Goal: Task Accomplishment & Management: Manage account settings

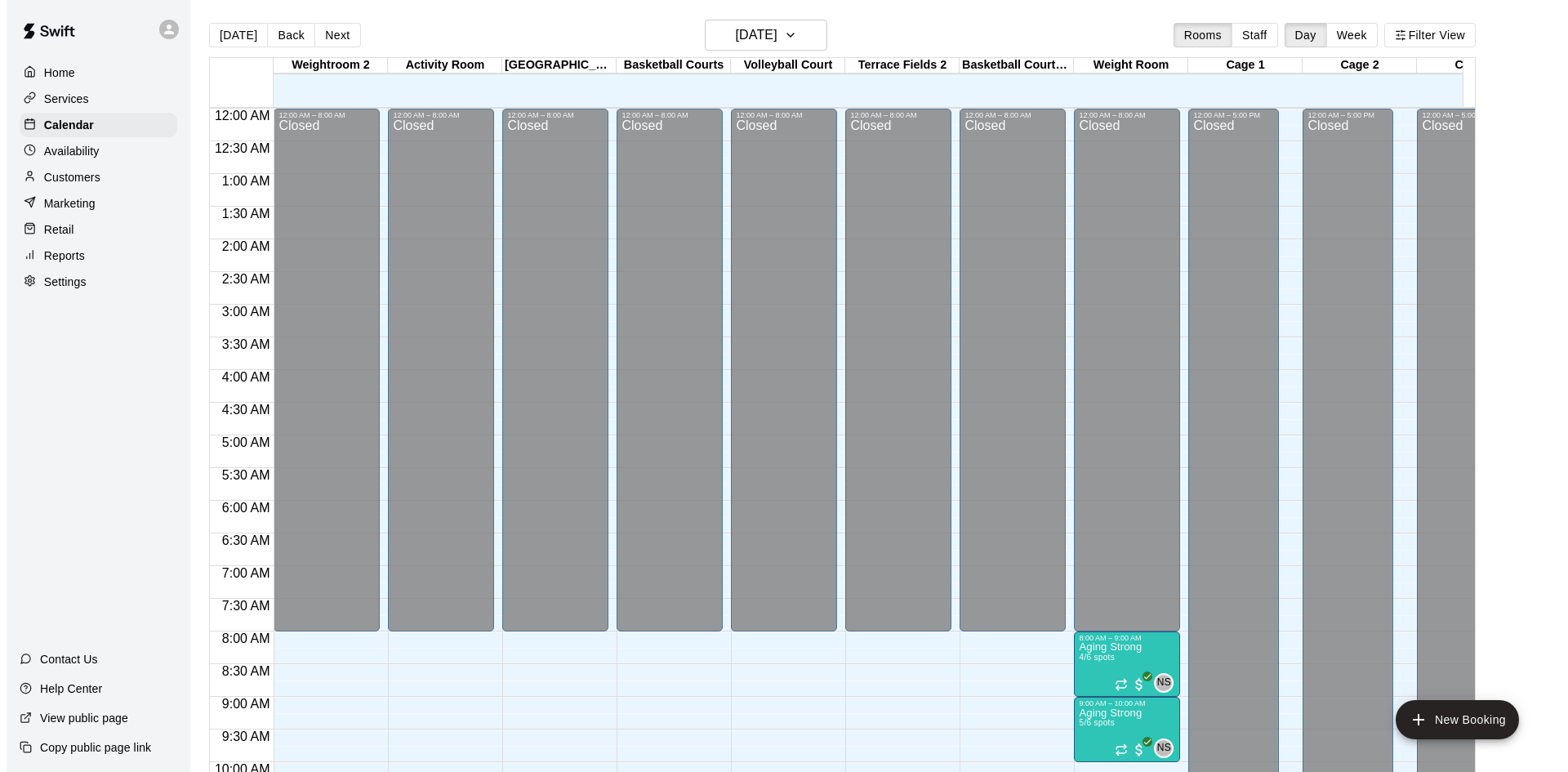
scroll to position [837, 0]
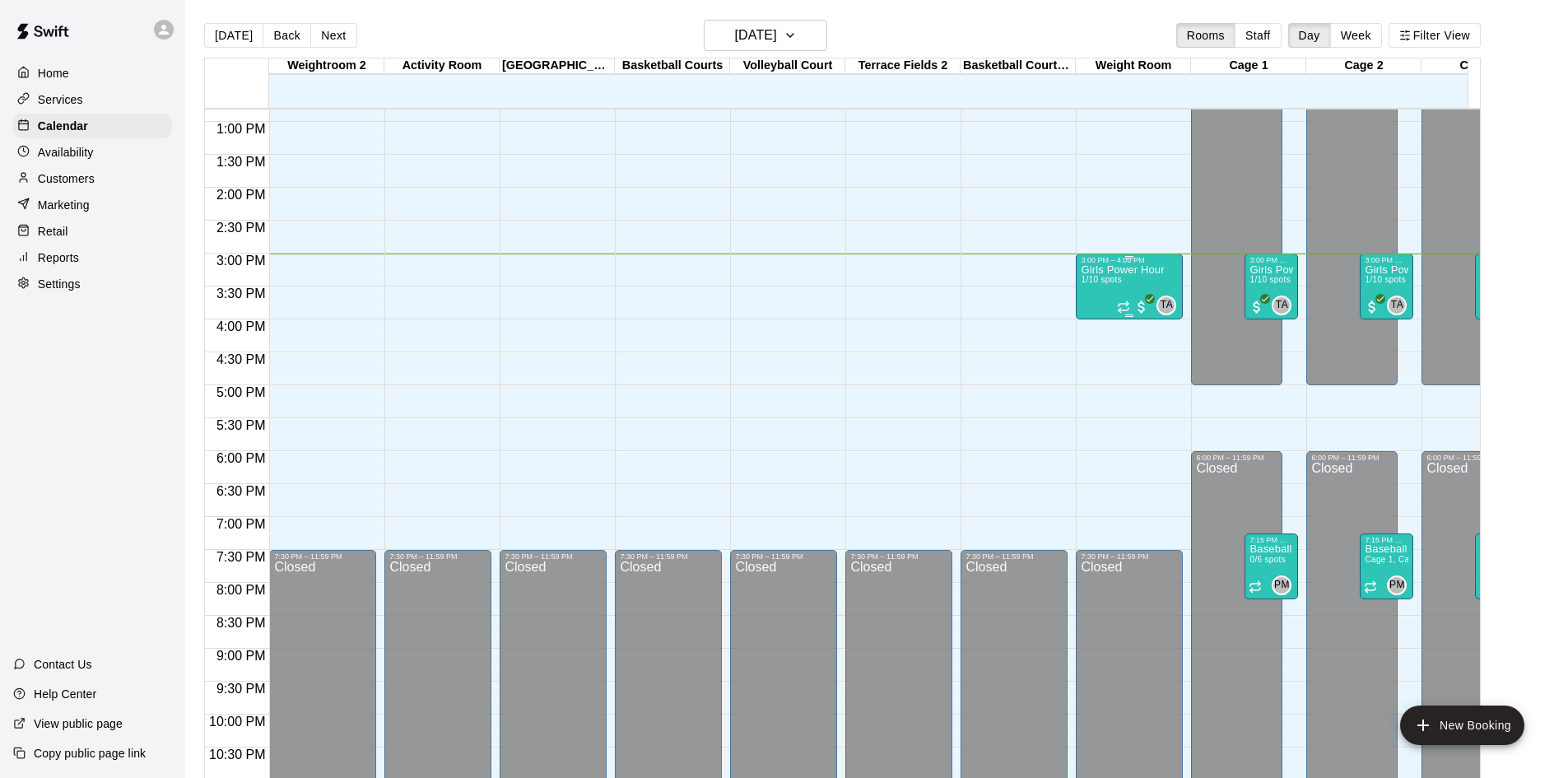
click at [1104, 270] on p "Girls Power Hour" at bounding box center [1122, 270] width 83 height 0
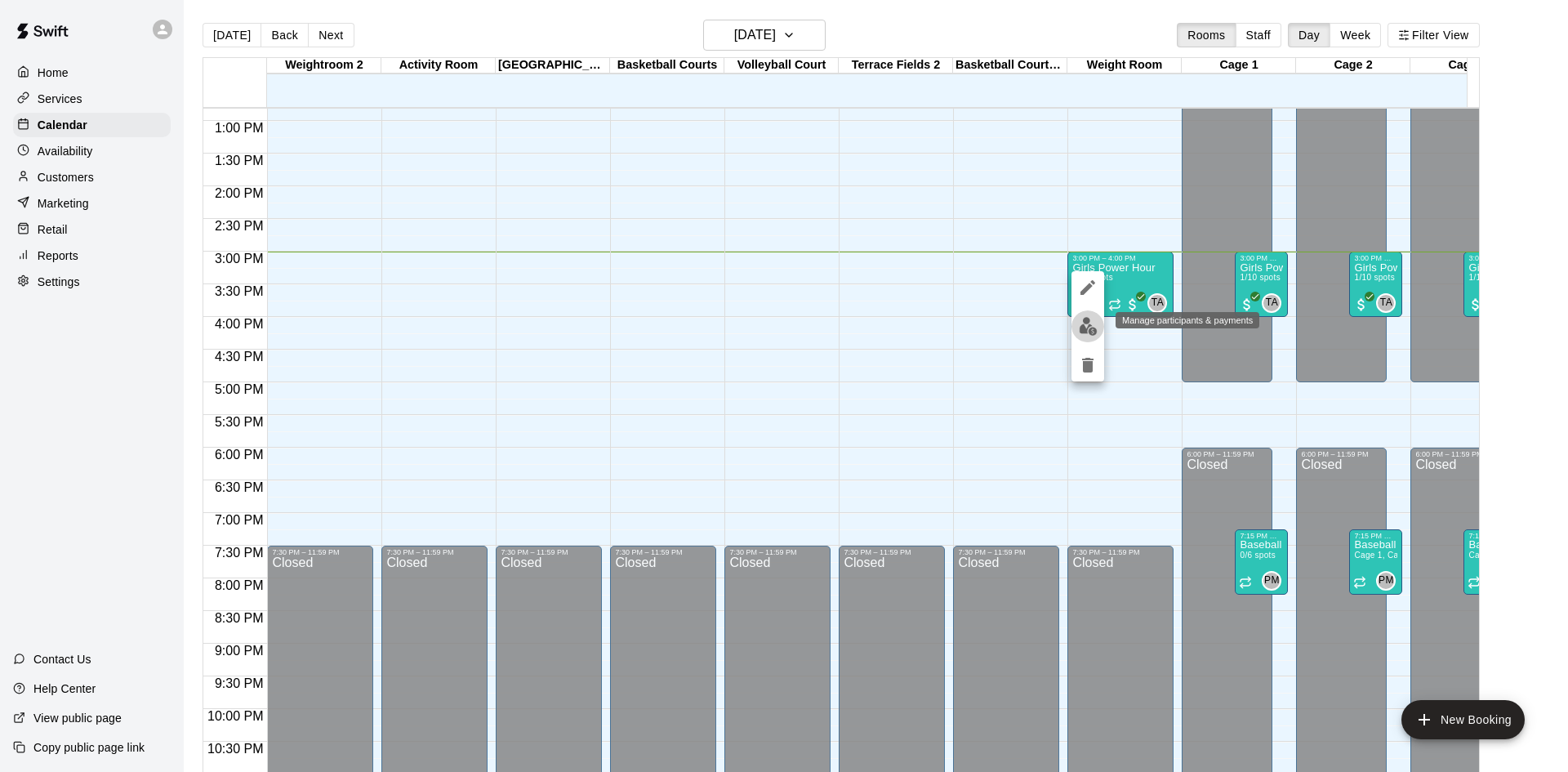
click at [1087, 322] on img "edit" at bounding box center [1088, 326] width 19 height 19
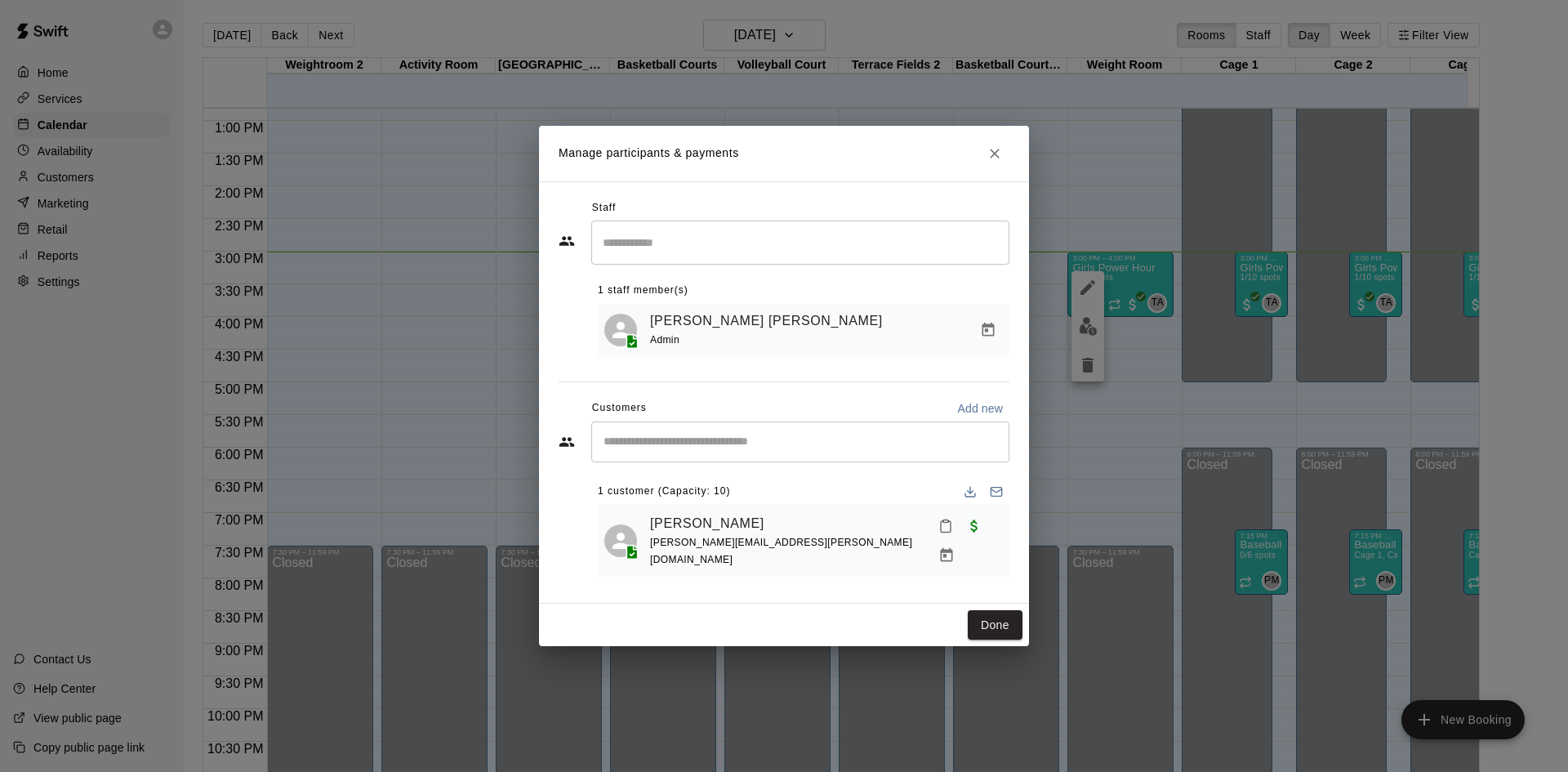
click at [750, 449] on input "Start typing to search customers..." at bounding box center [800, 441] width 404 height 16
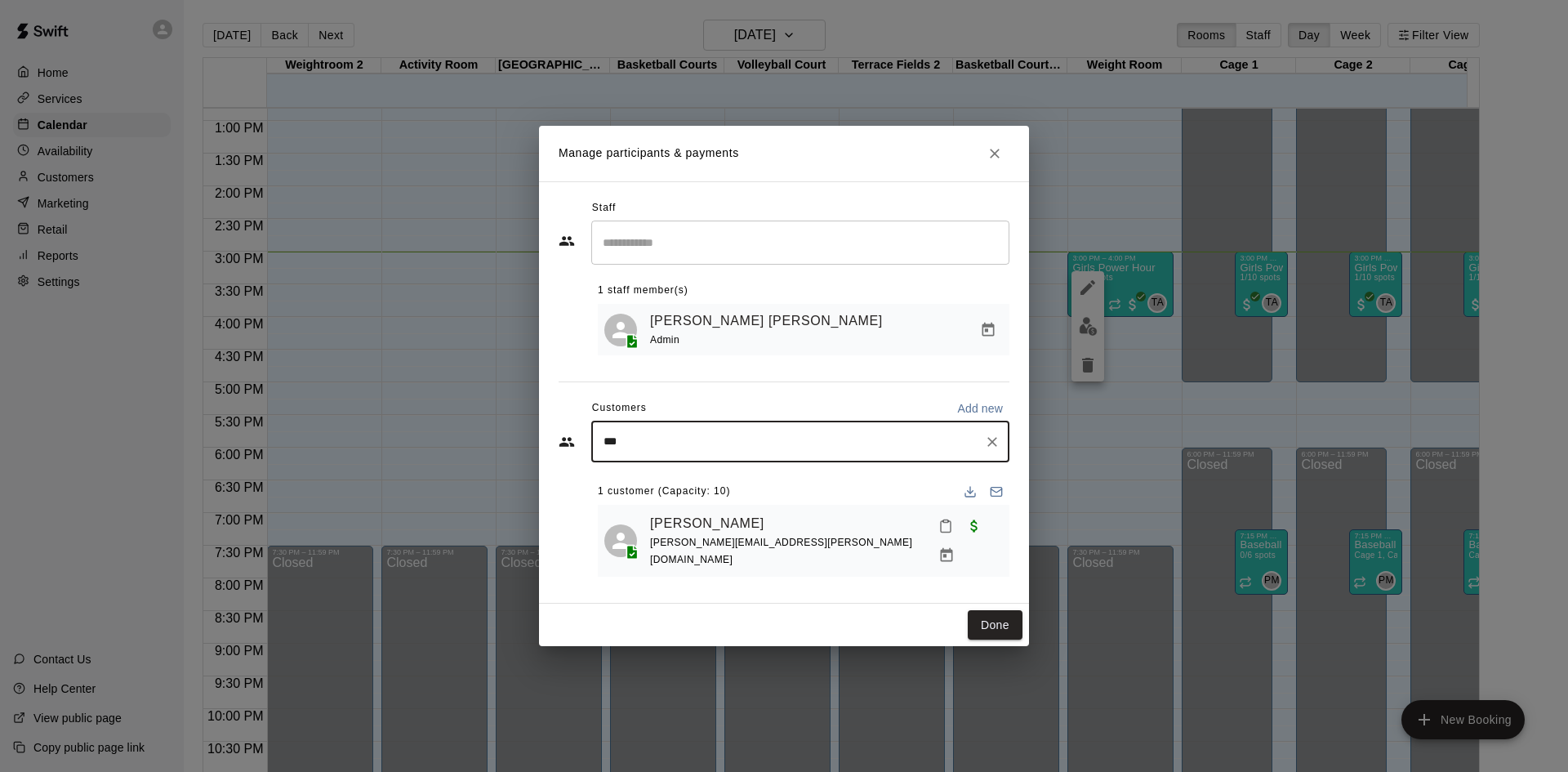
type input "****"
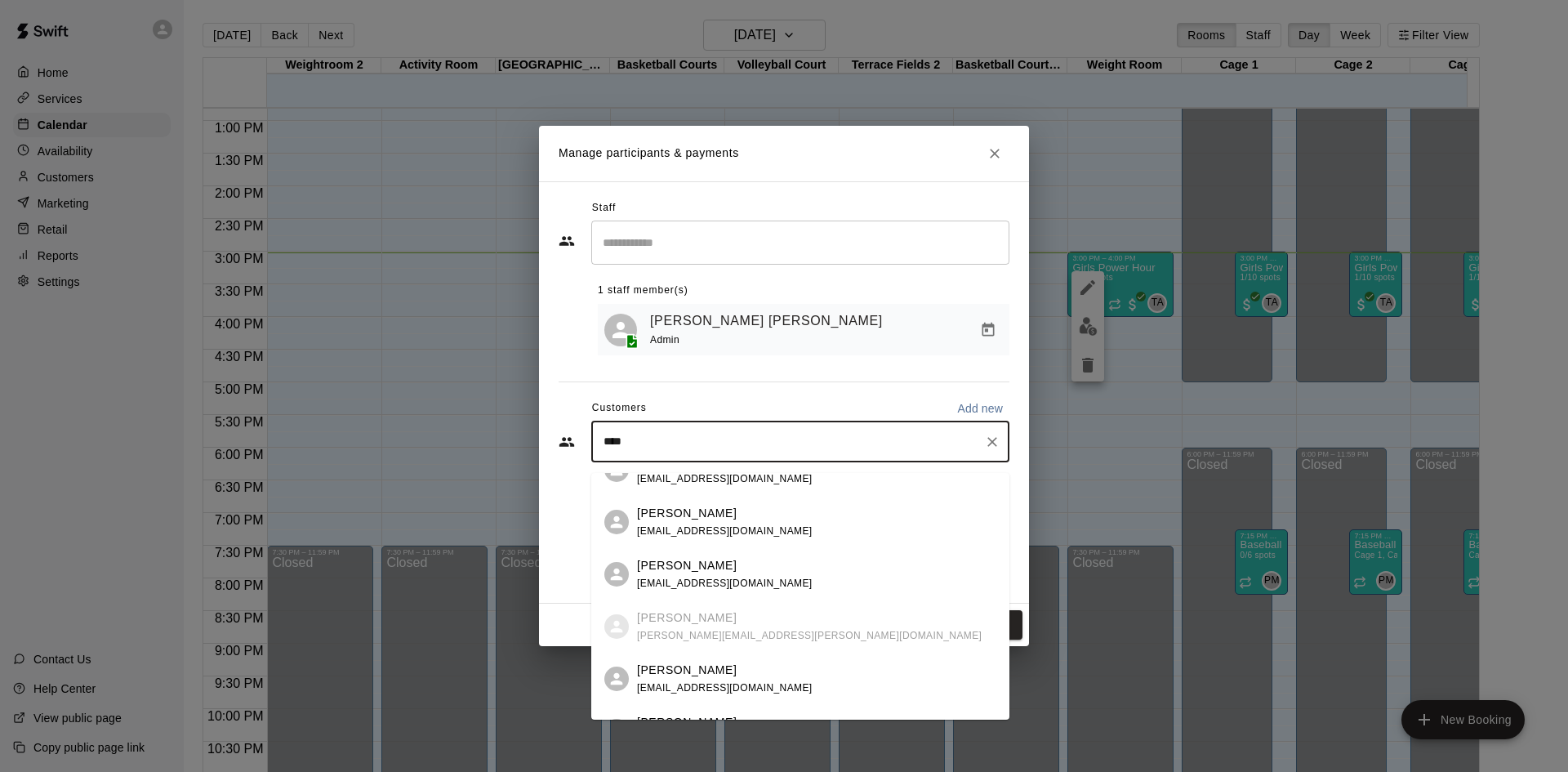
scroll to position [119, 0]
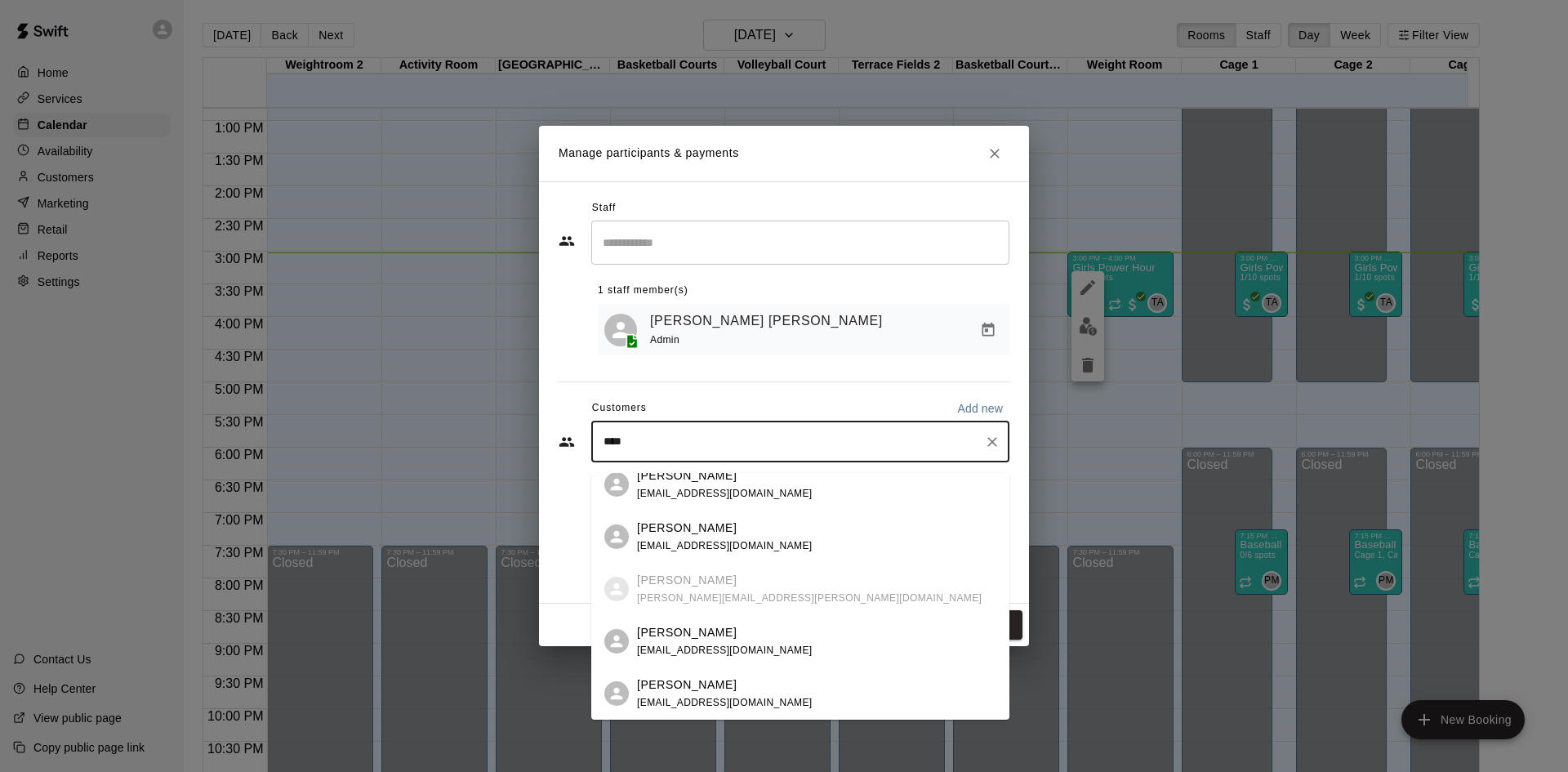
click at [735, 636] on div "[PERSON_NAME]" at bounding box center [725, 632] width 176 height 17
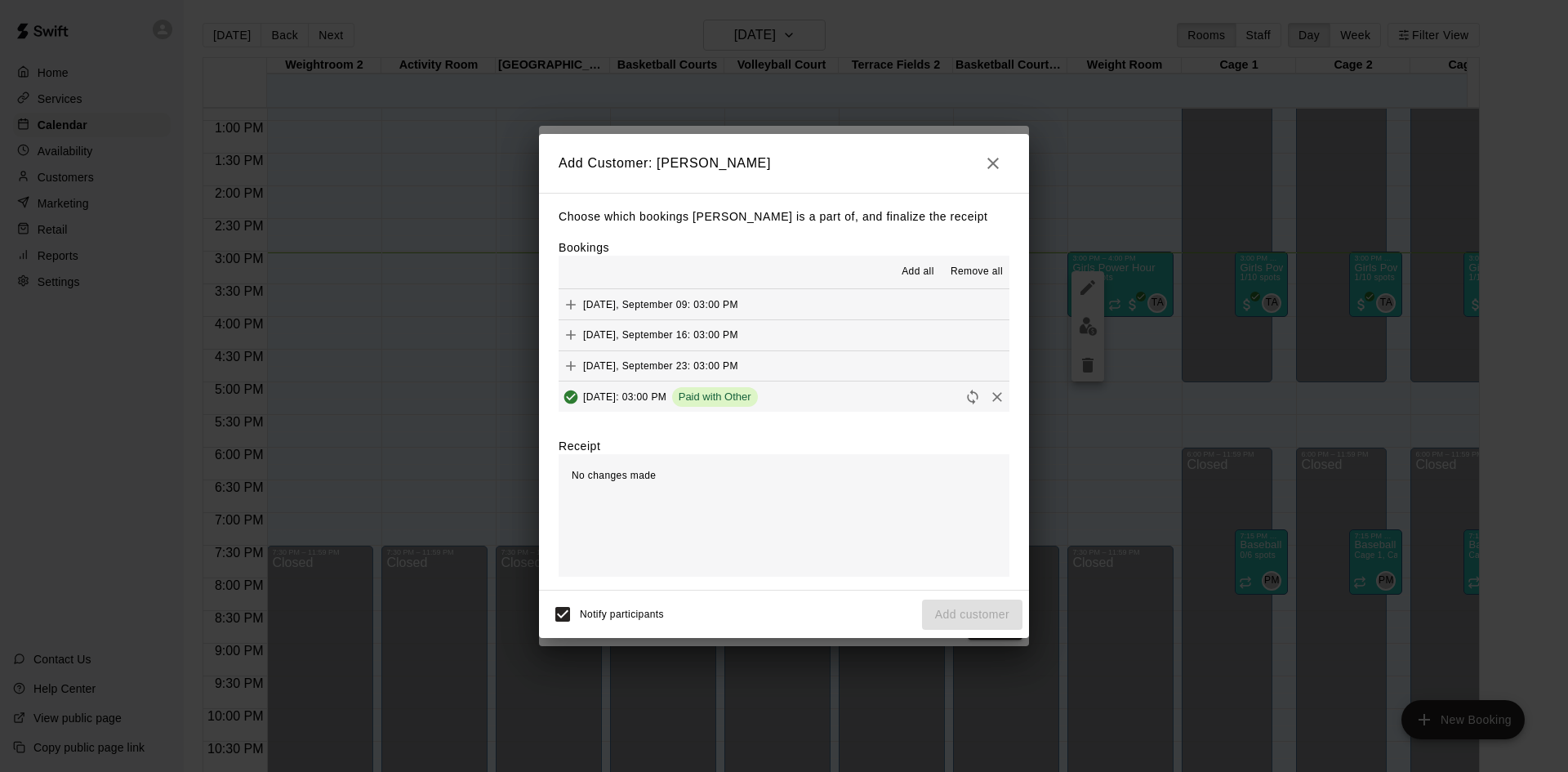
scroll to position [82, 0]
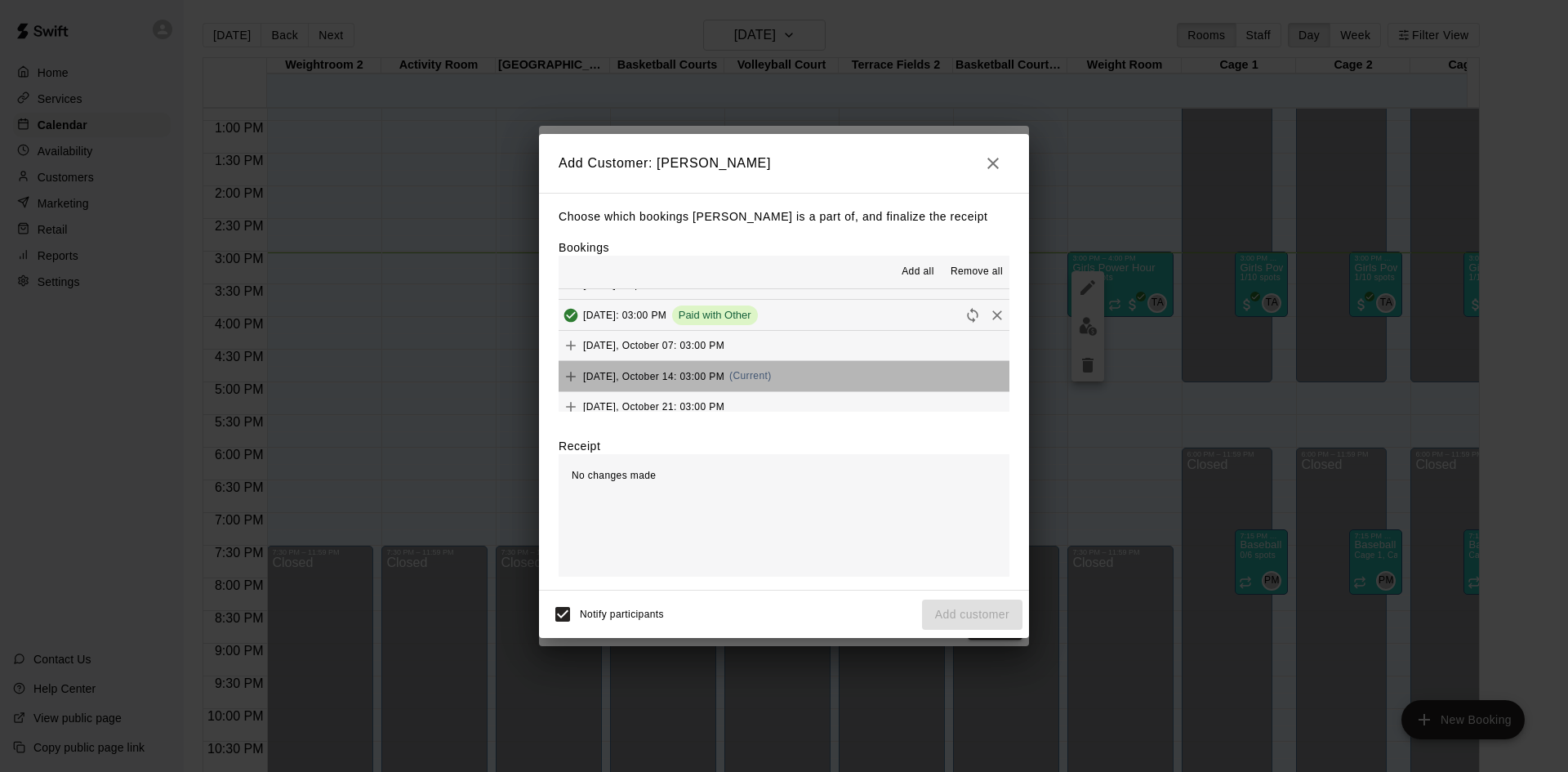
click at [784, 378] on button "[DATE], October 14: 03:00 PM (Current)" at bounding box center [784, 375] width 450 height 30
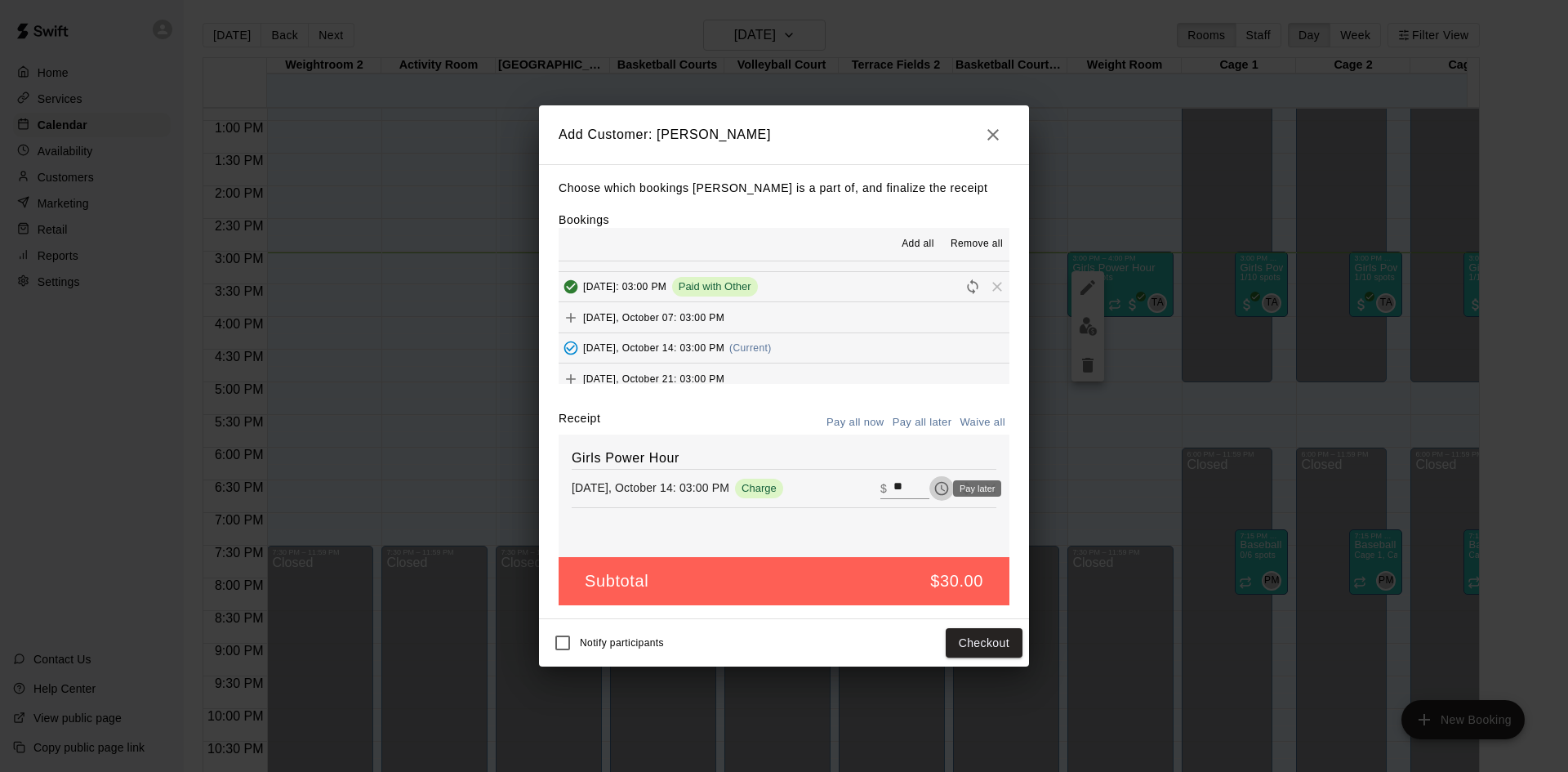
click at [941, 486] on icon "Pay later" at bounding box center [943, 489] width 4 height 7
click at [982, 649] on button "Add customer" at bounding box center [973, 642] width 101 height 30
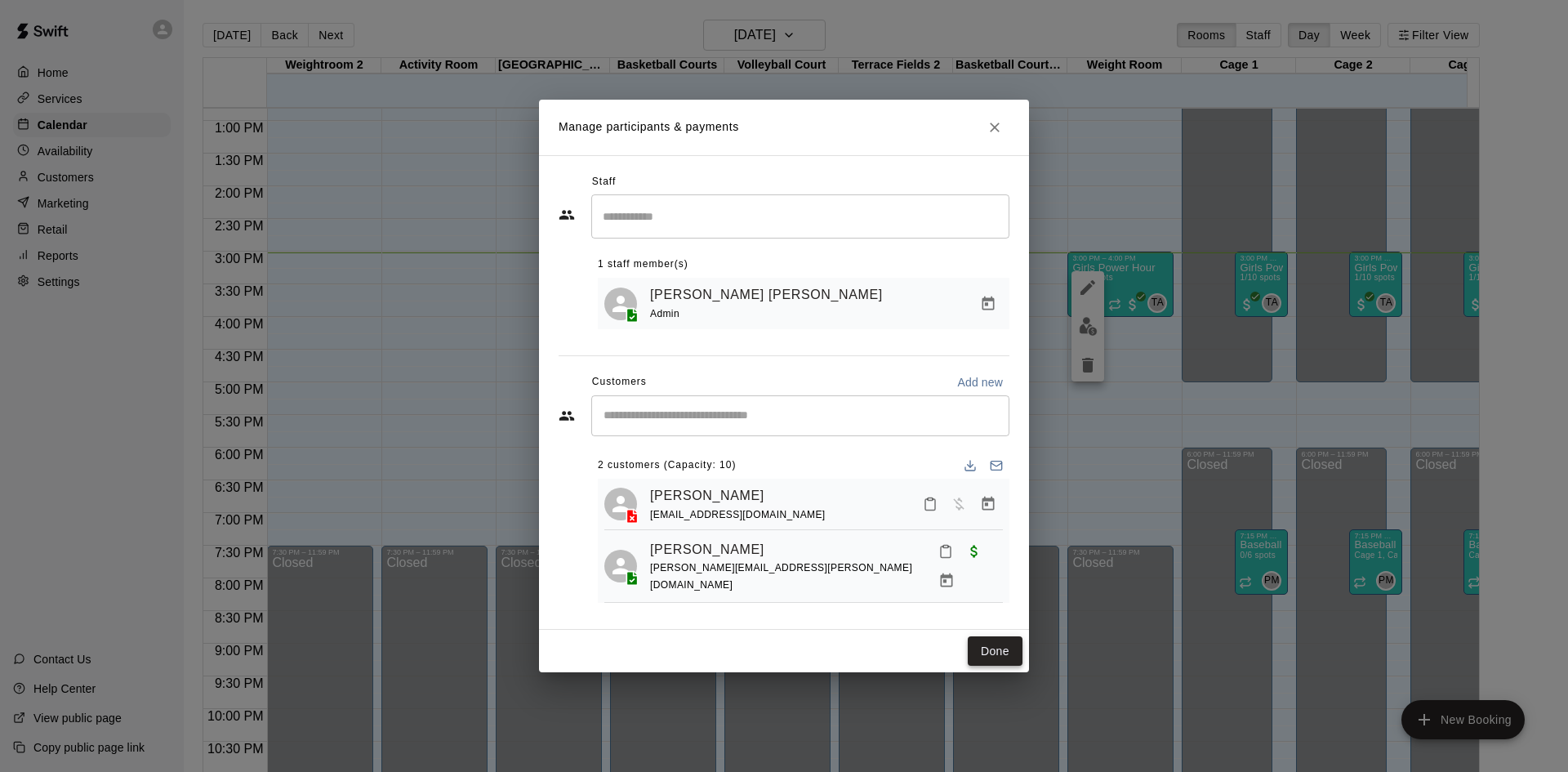
click at [986, 641] on button "Done" at bounding box center [995, 651] width 55 height 30
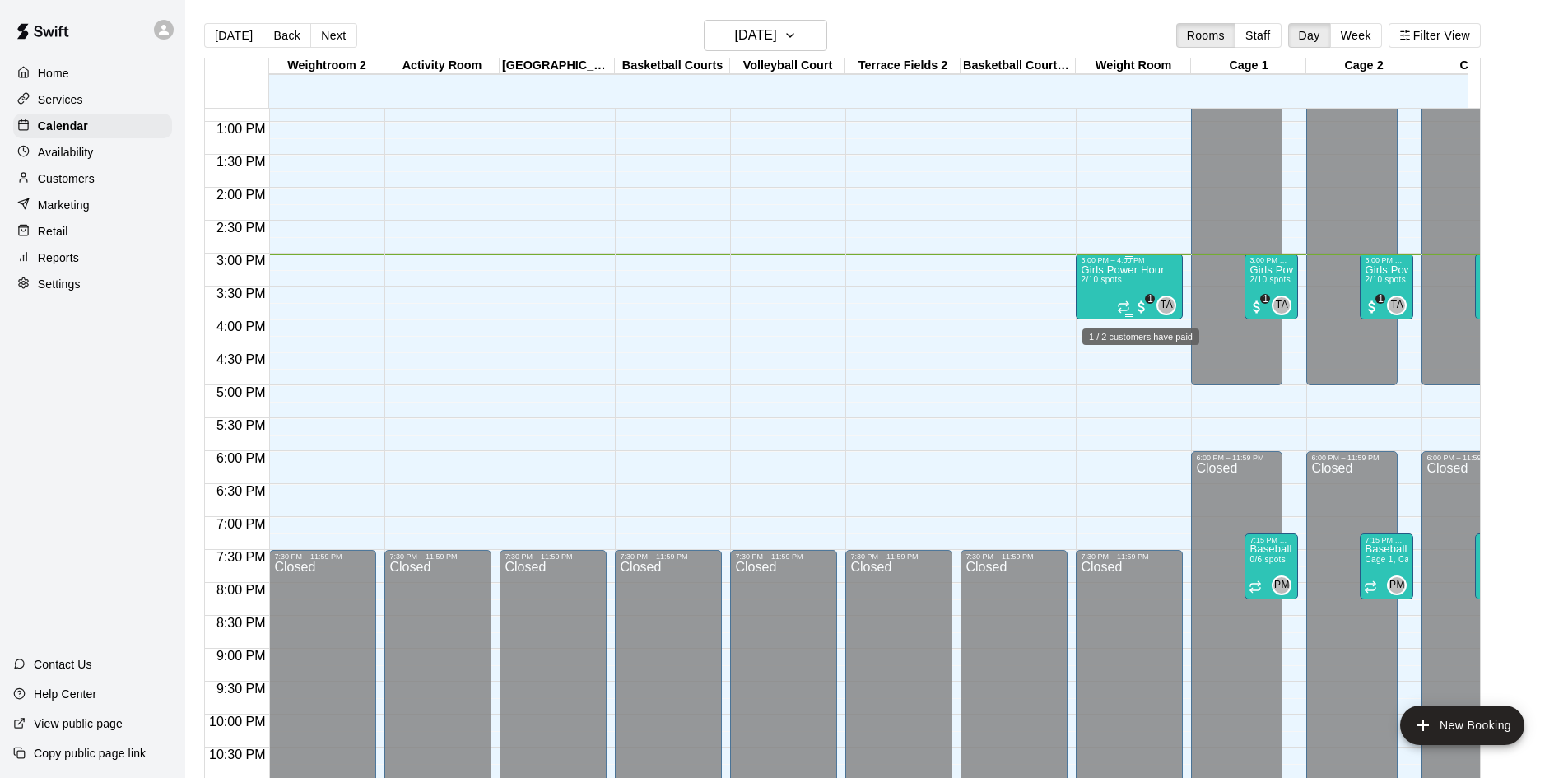
click at [1147, 294] on span "1" at bounding box center [1149, 298] width 9 height 9
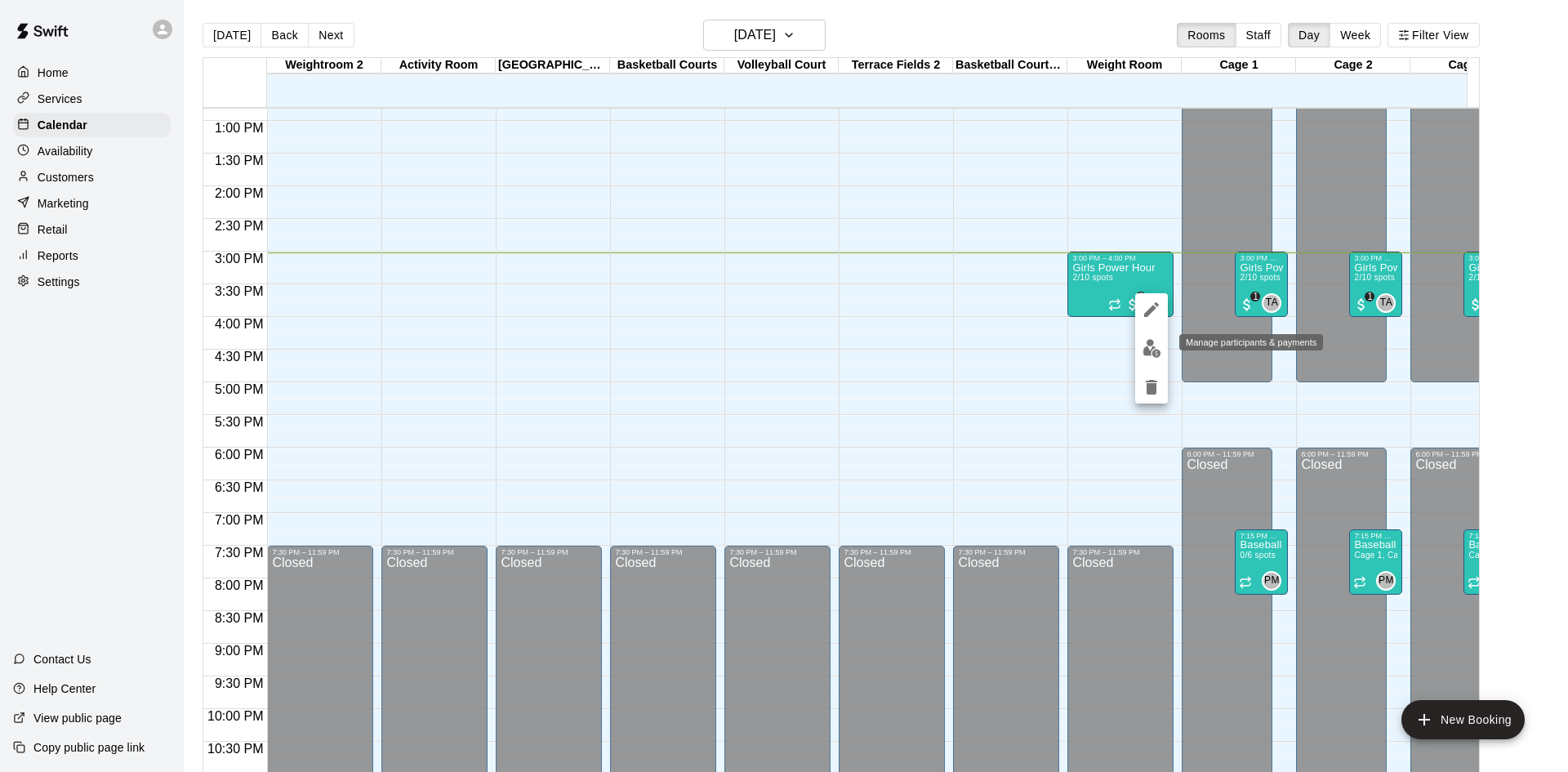
click at [1153, 346] on img "edit" at bounding box center [1152, 348] width 19 height 19
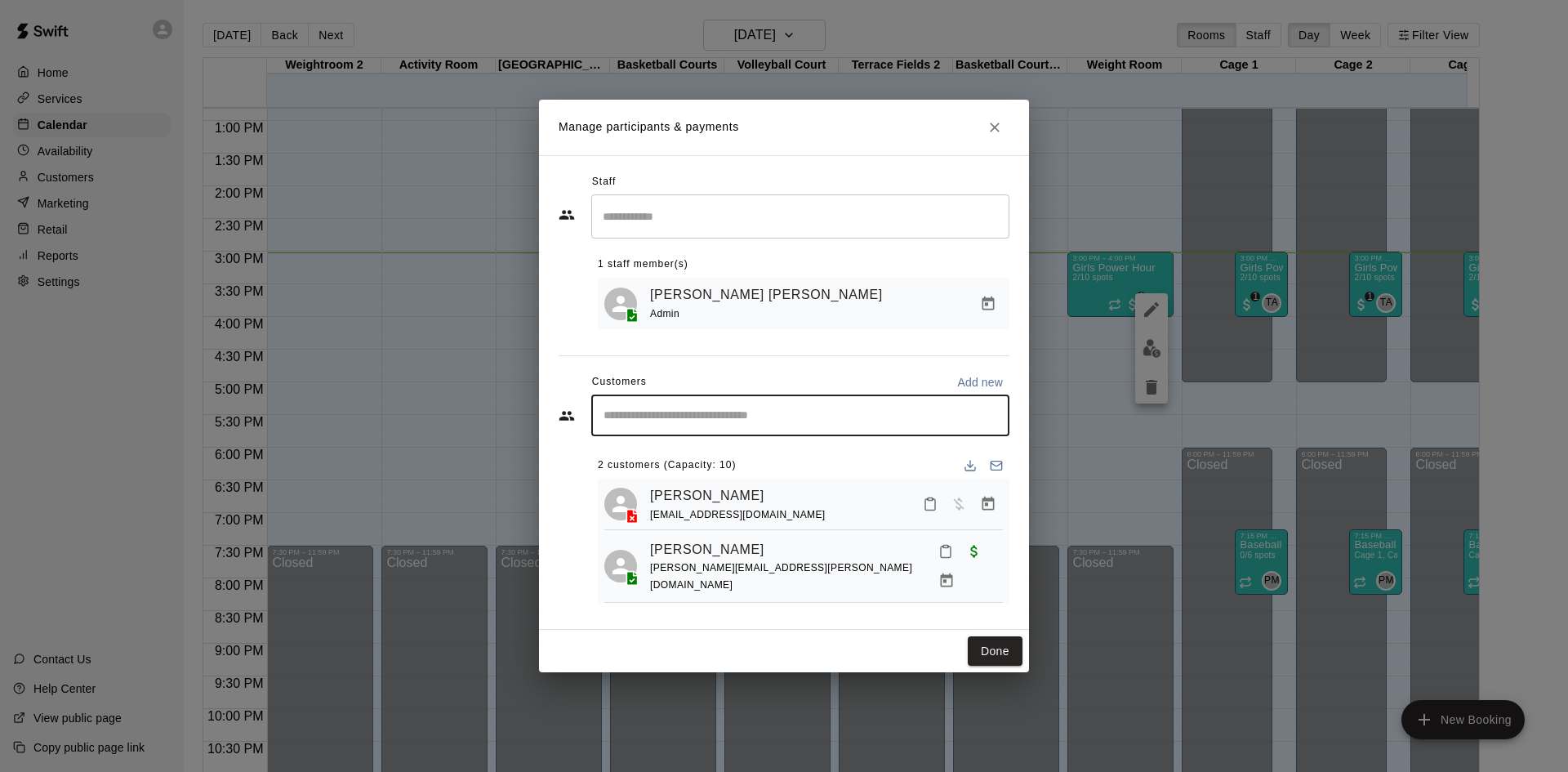
click at [780, 412] on input "Start typing to search customers..." at bounding box center [800, 415] width 404 height 16
type input "******"
click at [788, 474] on div "[PERSON_NAME] Browning [EMAIL_ADDRESS][PERSON_NAME][DOMAIN_NAME]" at bounding box center [816, 467] width 359 height 35
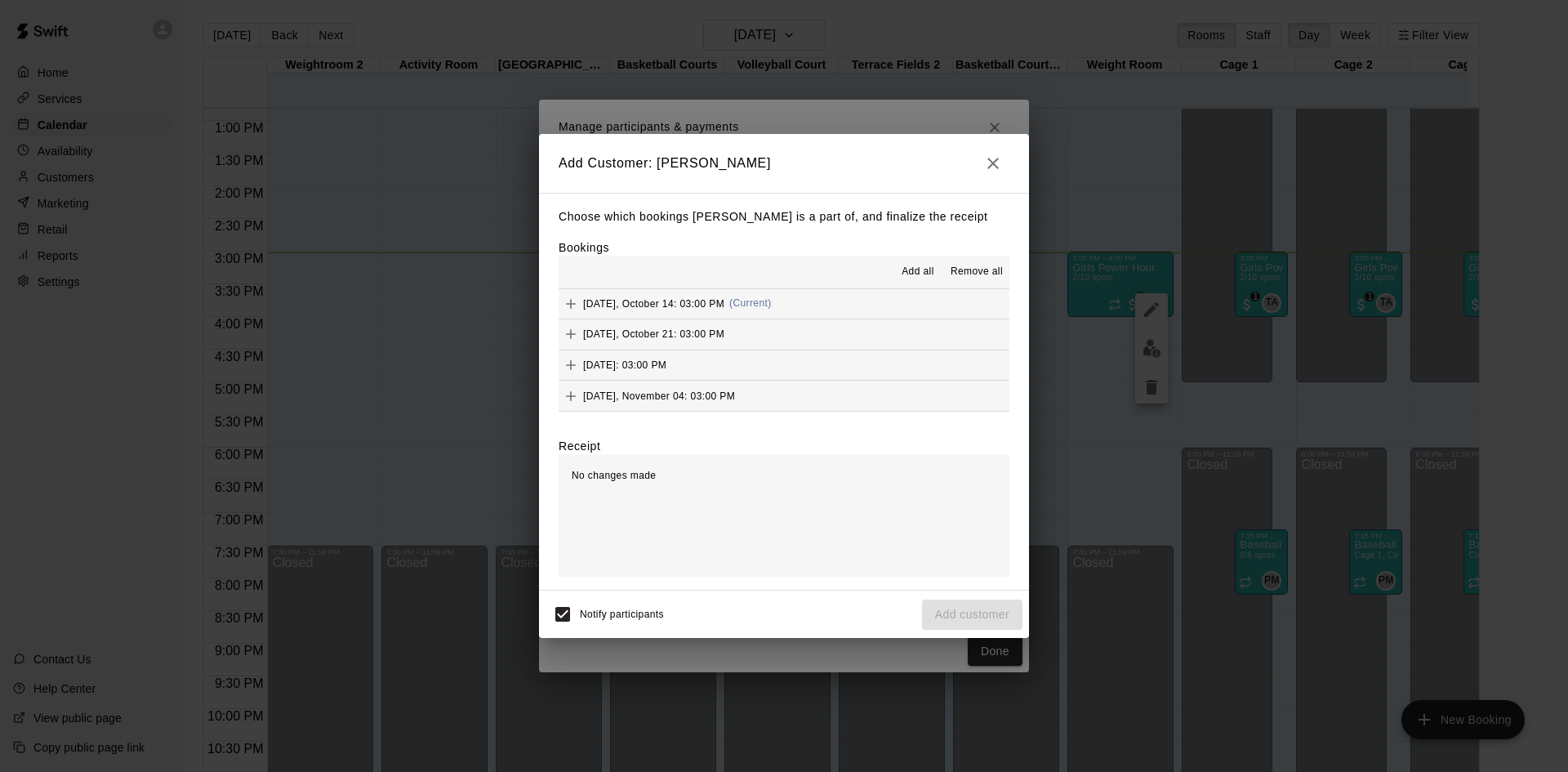
scroll to position [163, 0]
click at [730, 288] on div "Add all Remove all" at bounding box center [784, 272] width 450 height 32
click at [724, 293] on span "[DATE], October 14: 03:00 PM" at bounding box center [653, 293] width 142 height 11
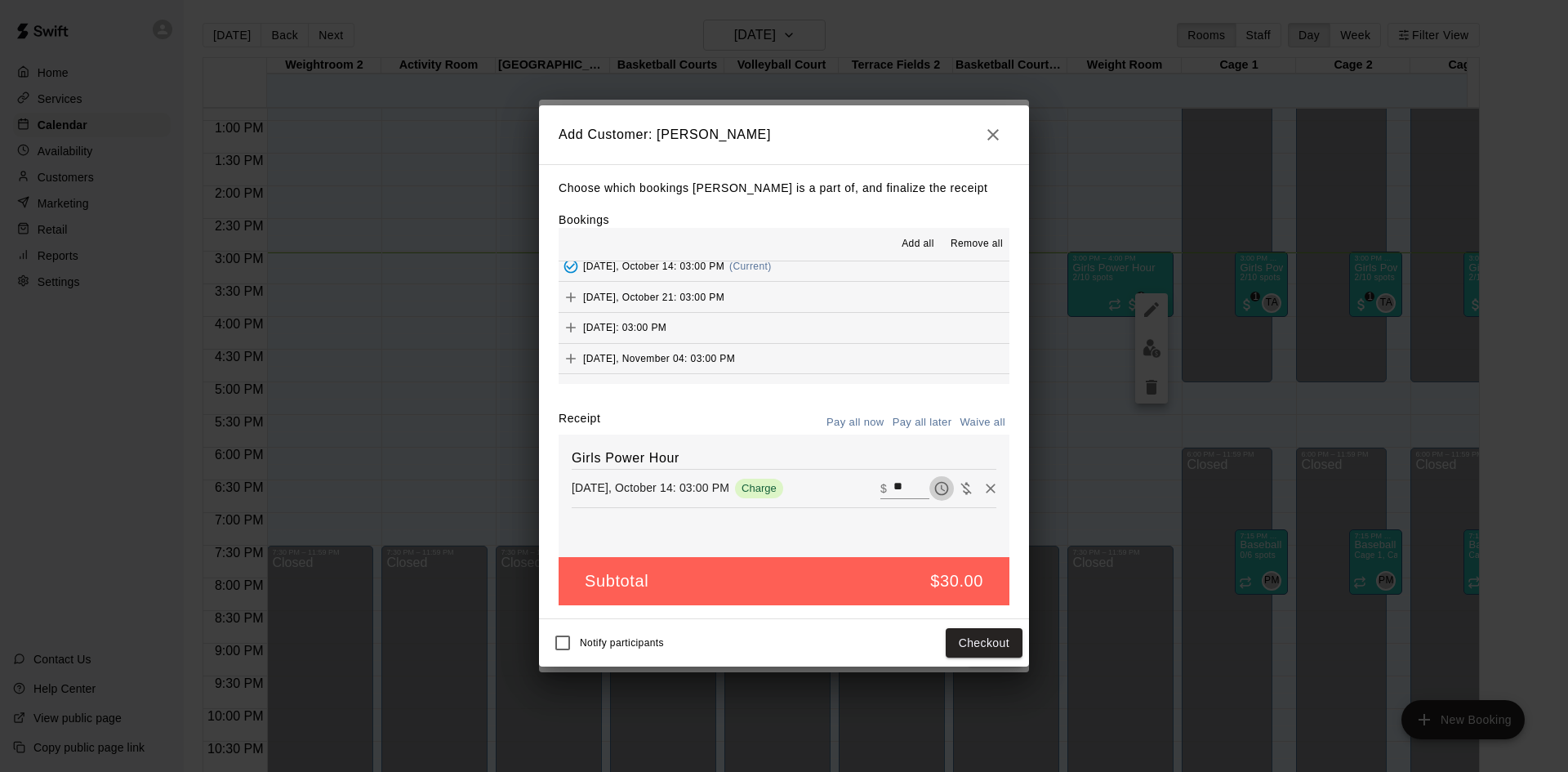
click at [933, 490] on icon "Pay later" at bounding box center [941, 488] width 16 height 16
click at [965, 641] on button "Add customer" at bounding box center [973, 642] width 101 height 30
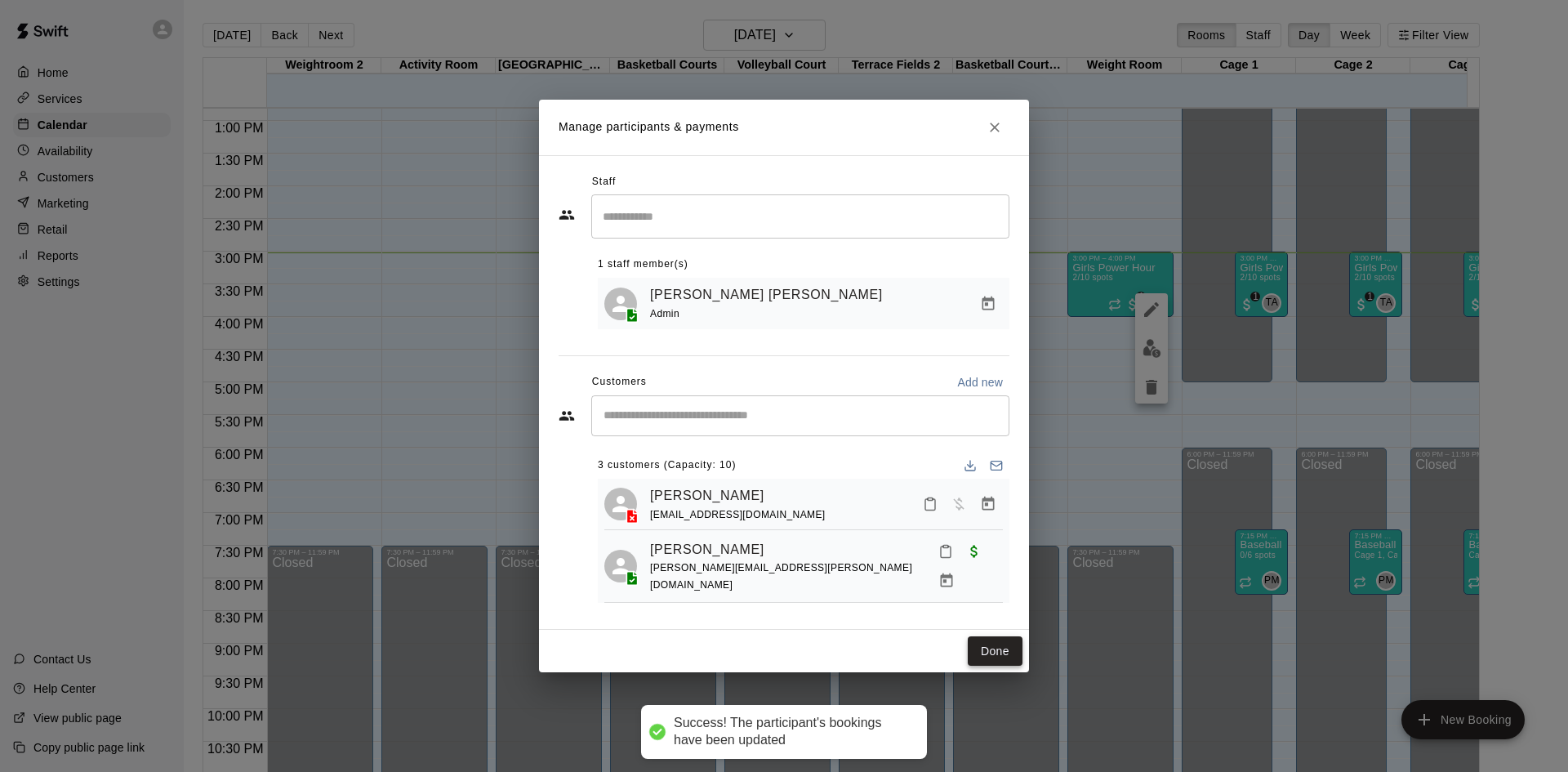
click at [1000, 647] on button "Done" at bounding box center [995, 651] width 55 height 30
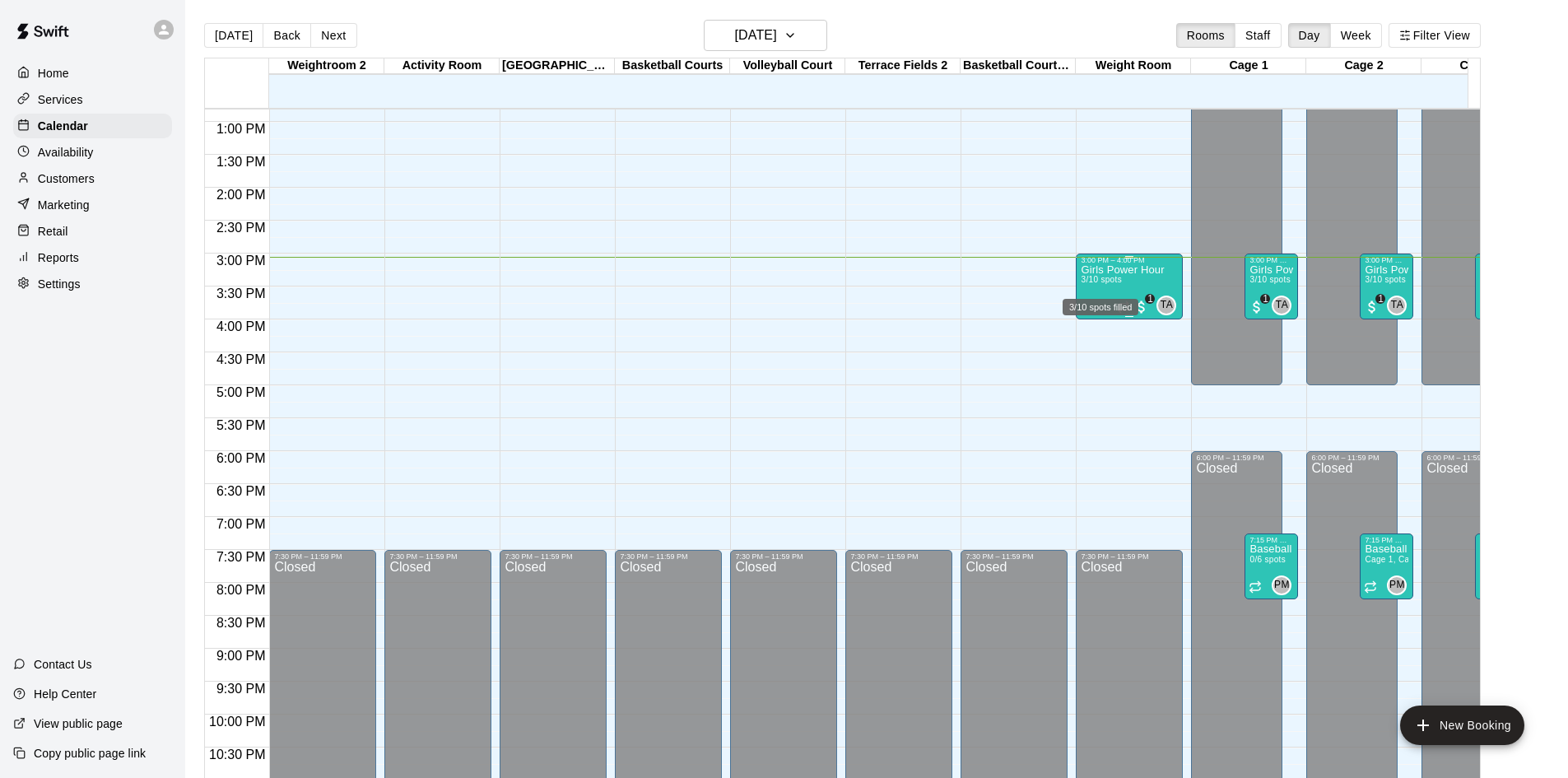
click at [1115, 284] on span "3/10 spots" at bounding box center [1101, 279] width 40 height 9
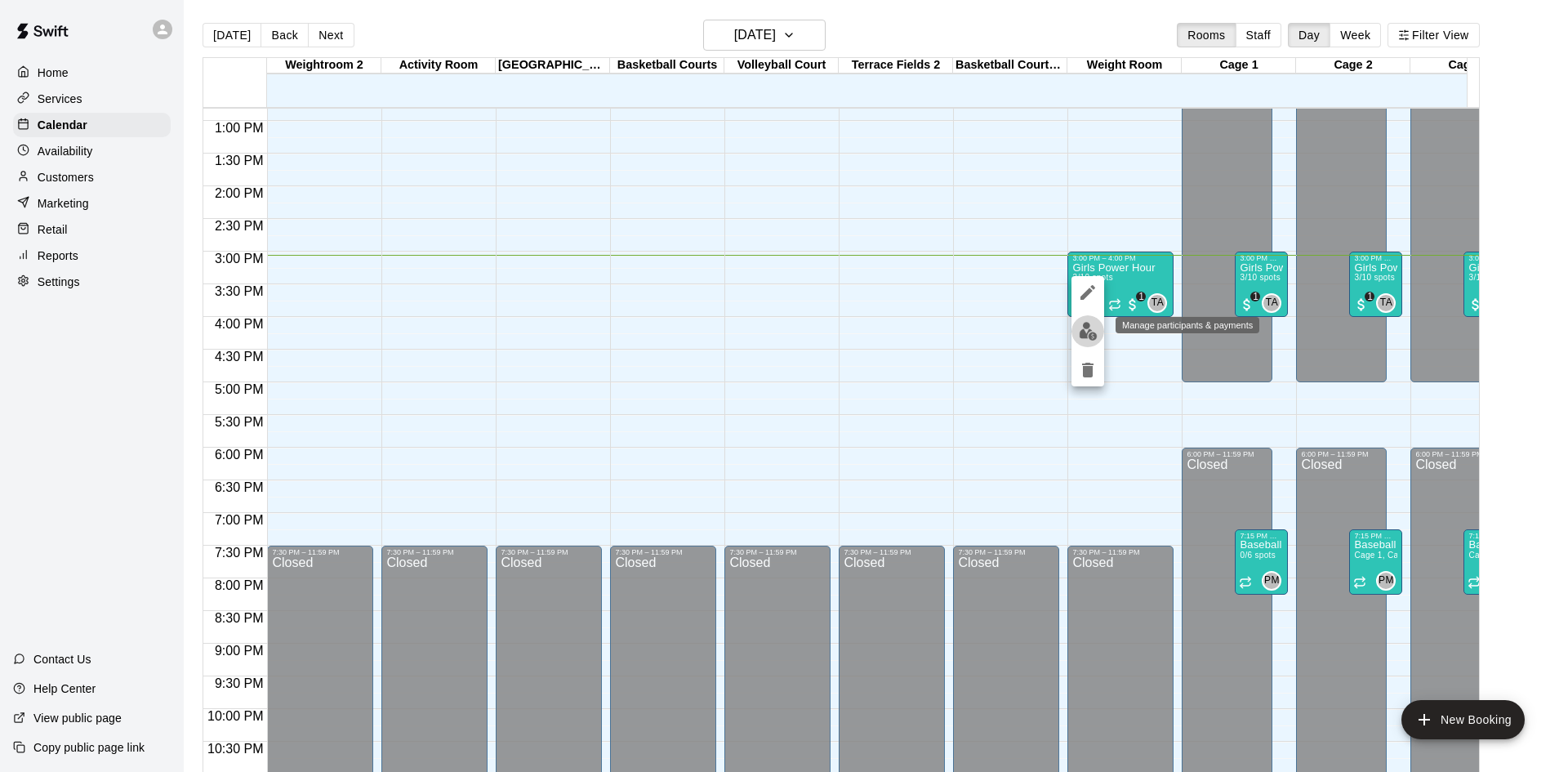
click at [1088, 334] on img "edit" at bounding box center [1088, 331] width 19 height 19
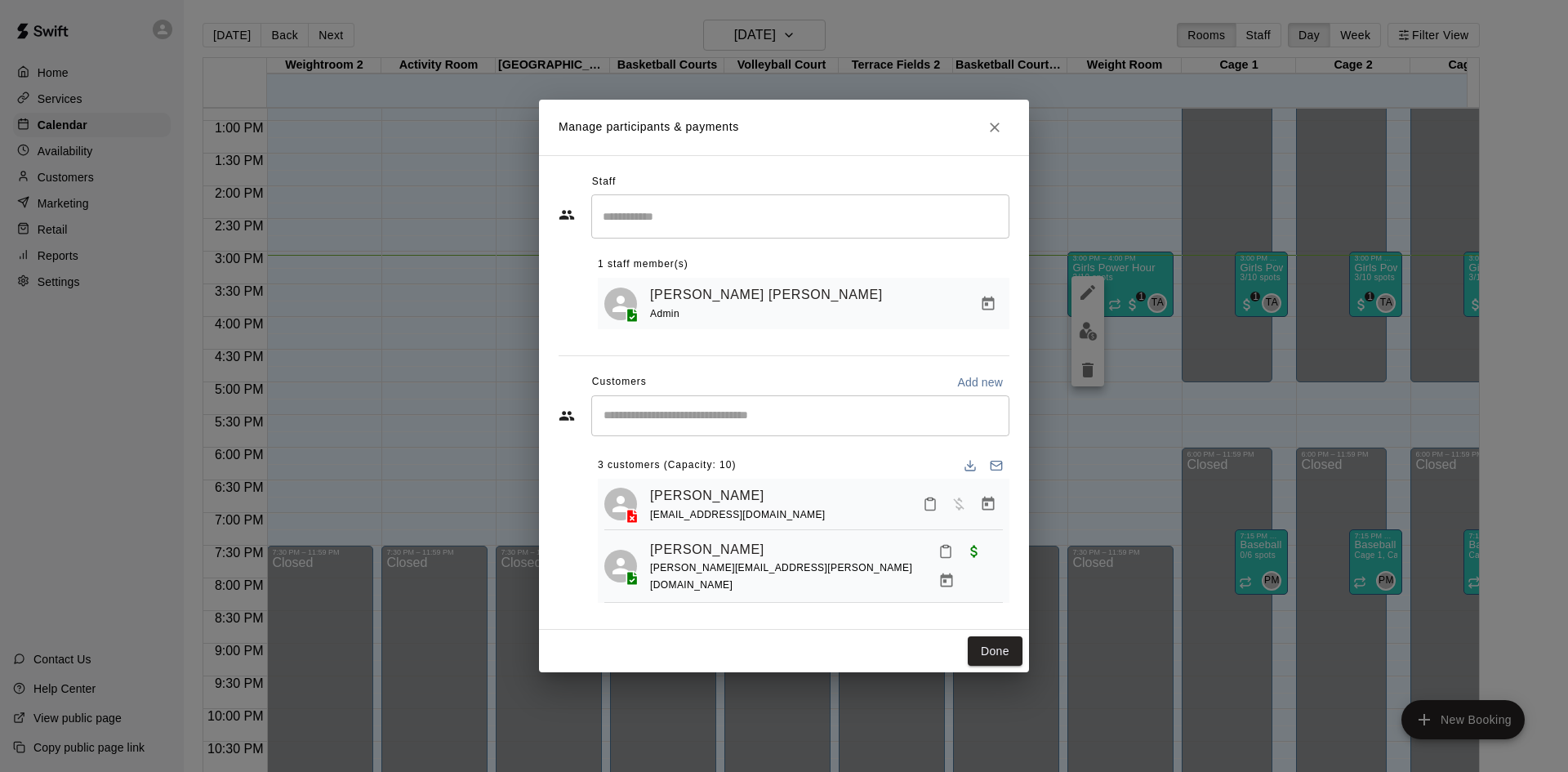
click at [799, 412] on input "Start typing to search customers..." at bounding box center [800, 415] width 404 height 16
type input "*****"
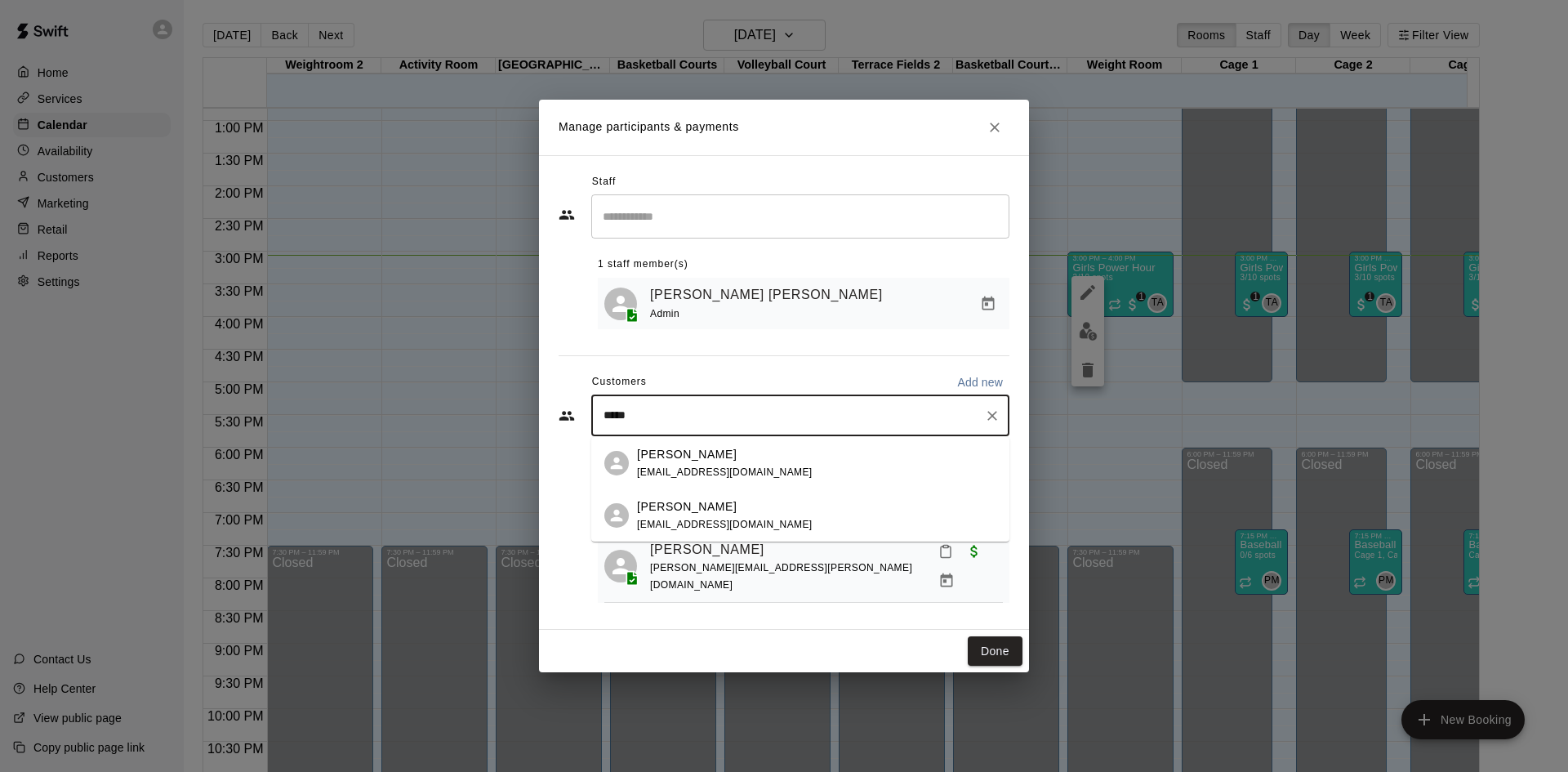
click at [763, 461] on div "[PERSON_NAME]" at bounding box center [725, 455] width 176 height 17
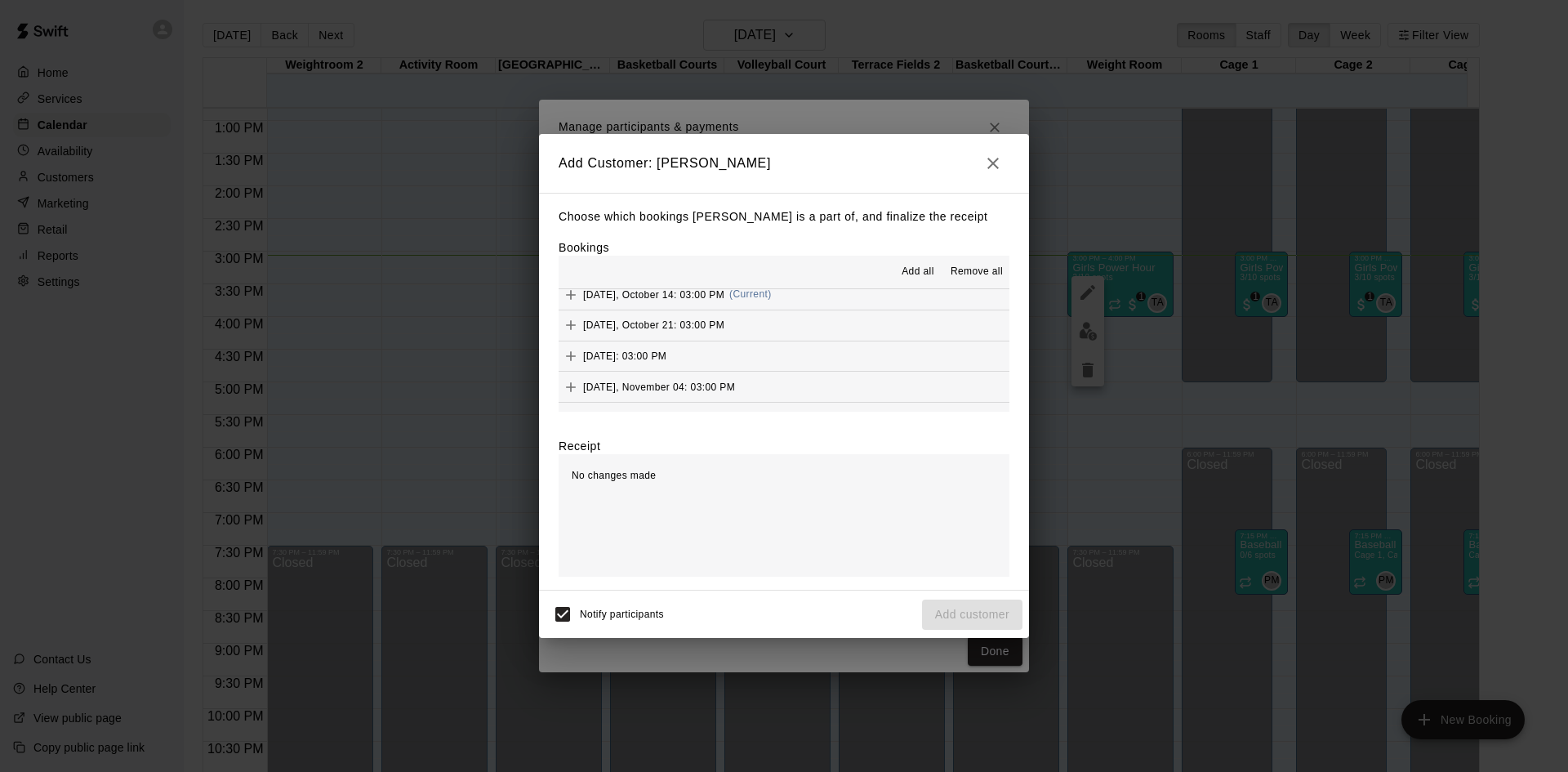
click at [781, 296] on button "[DATE], October 14: 03:00 PM (Current)" at bounding box center [784, 293] width 450 height 30
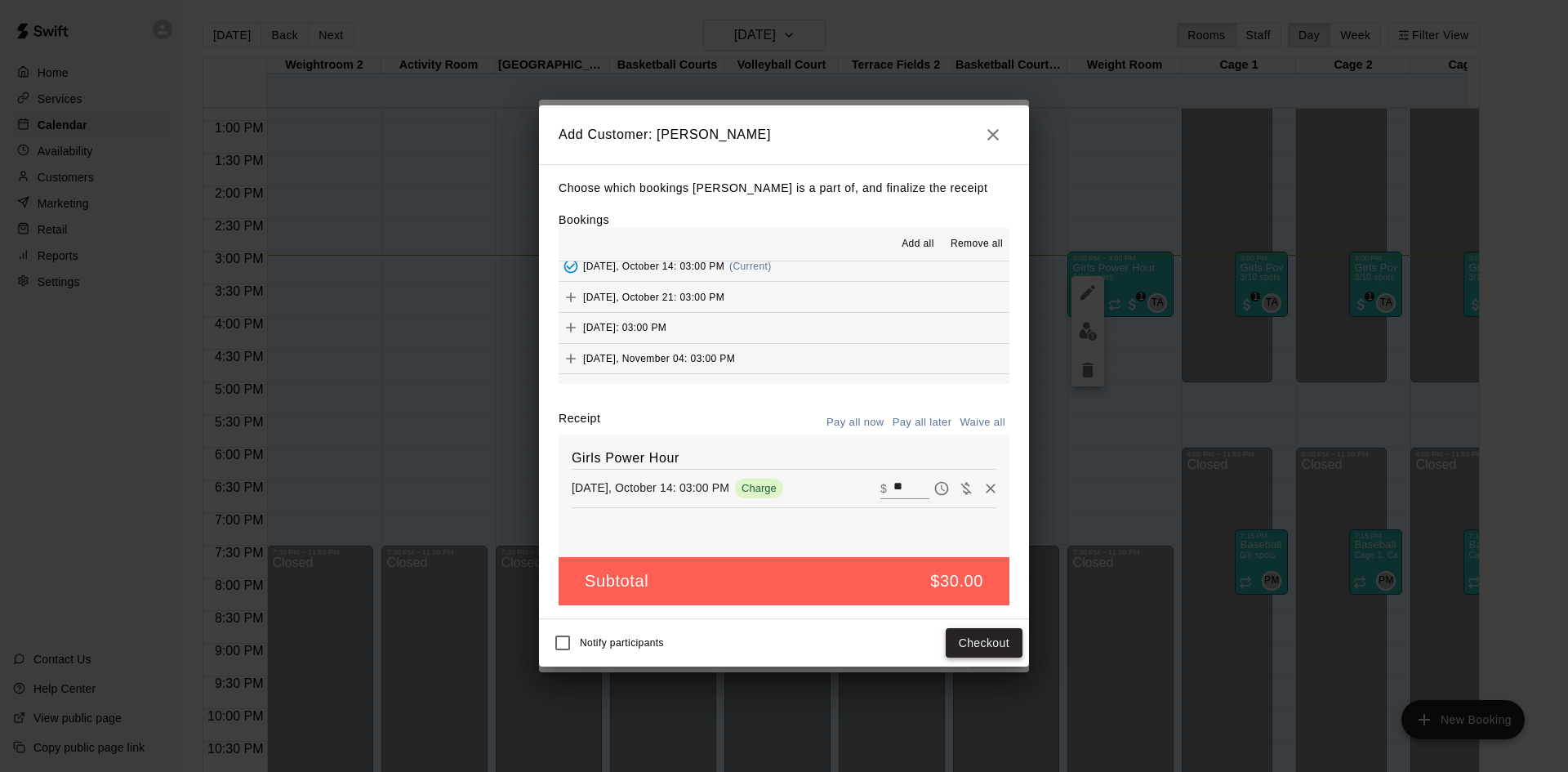
click at [993, 652] on button "Checkout" at bounding box center [984, 642] width 77 height 30
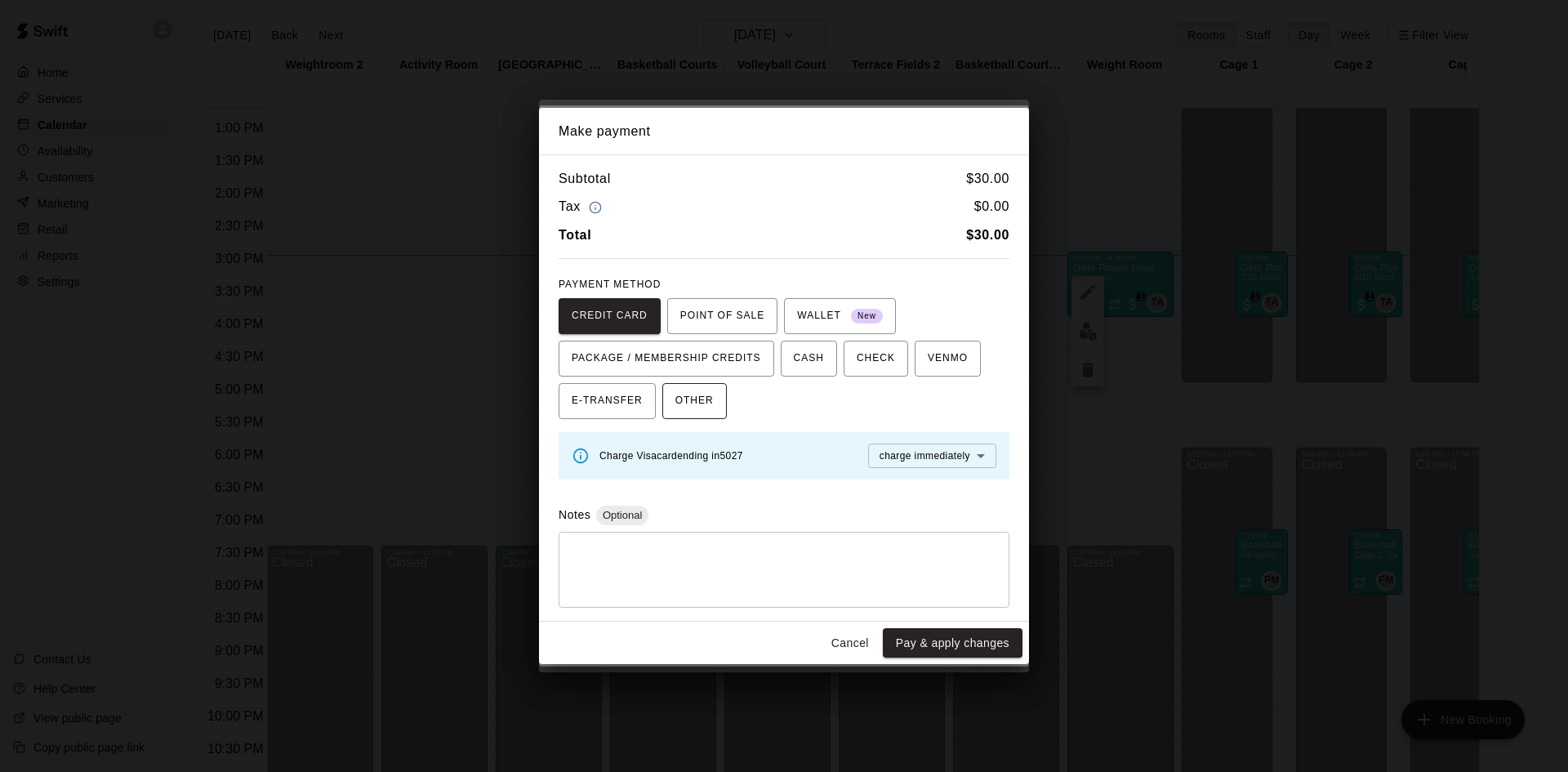
click at [702, 404] on span "OTHER" at bounding box center [694, 401] width 38 height 26
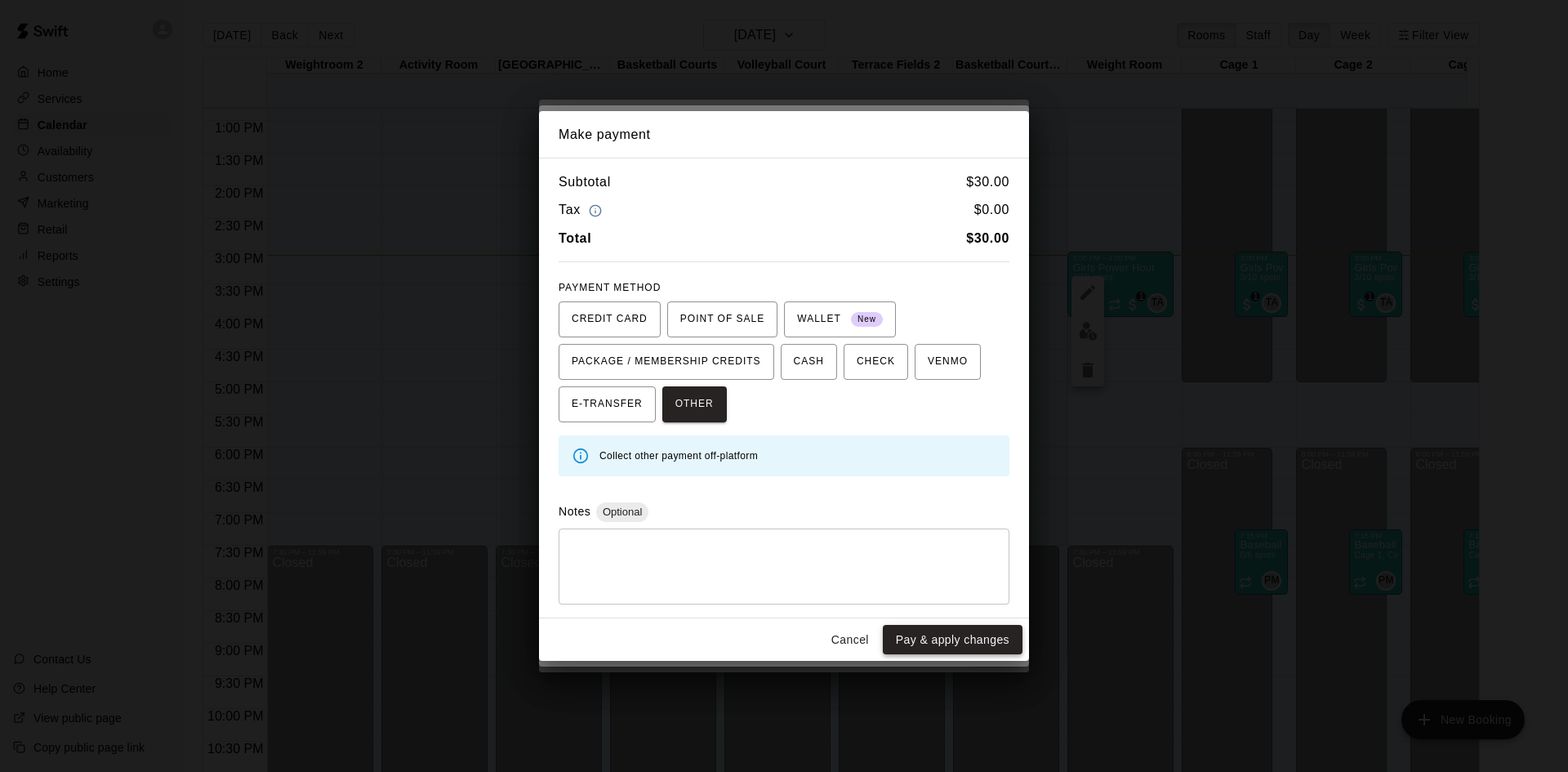
click at [960, 644] on button "Pay & apply changes" at bounding box center [953, 639] width 140 height 30
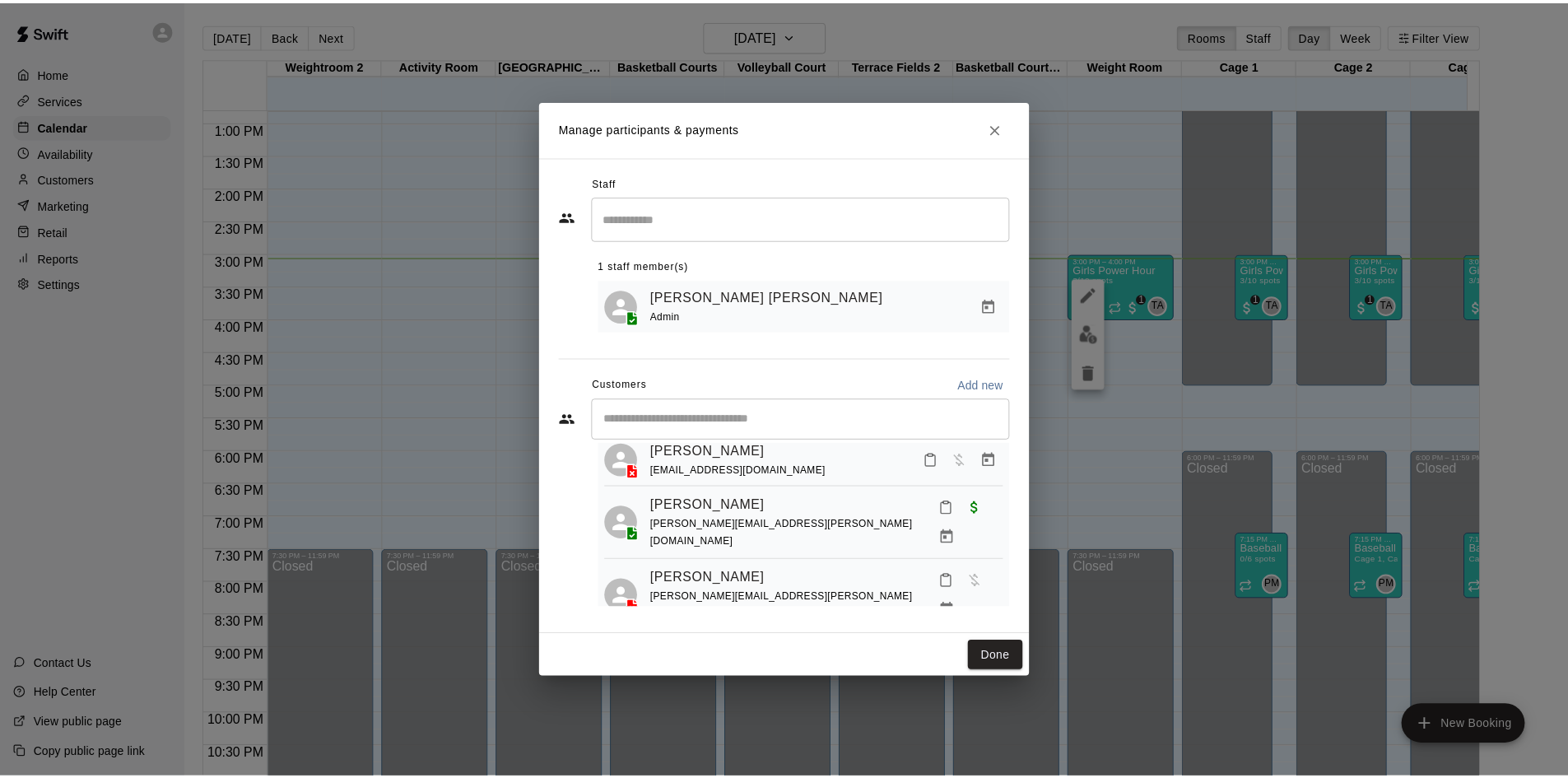
scroll to position [0, 0]
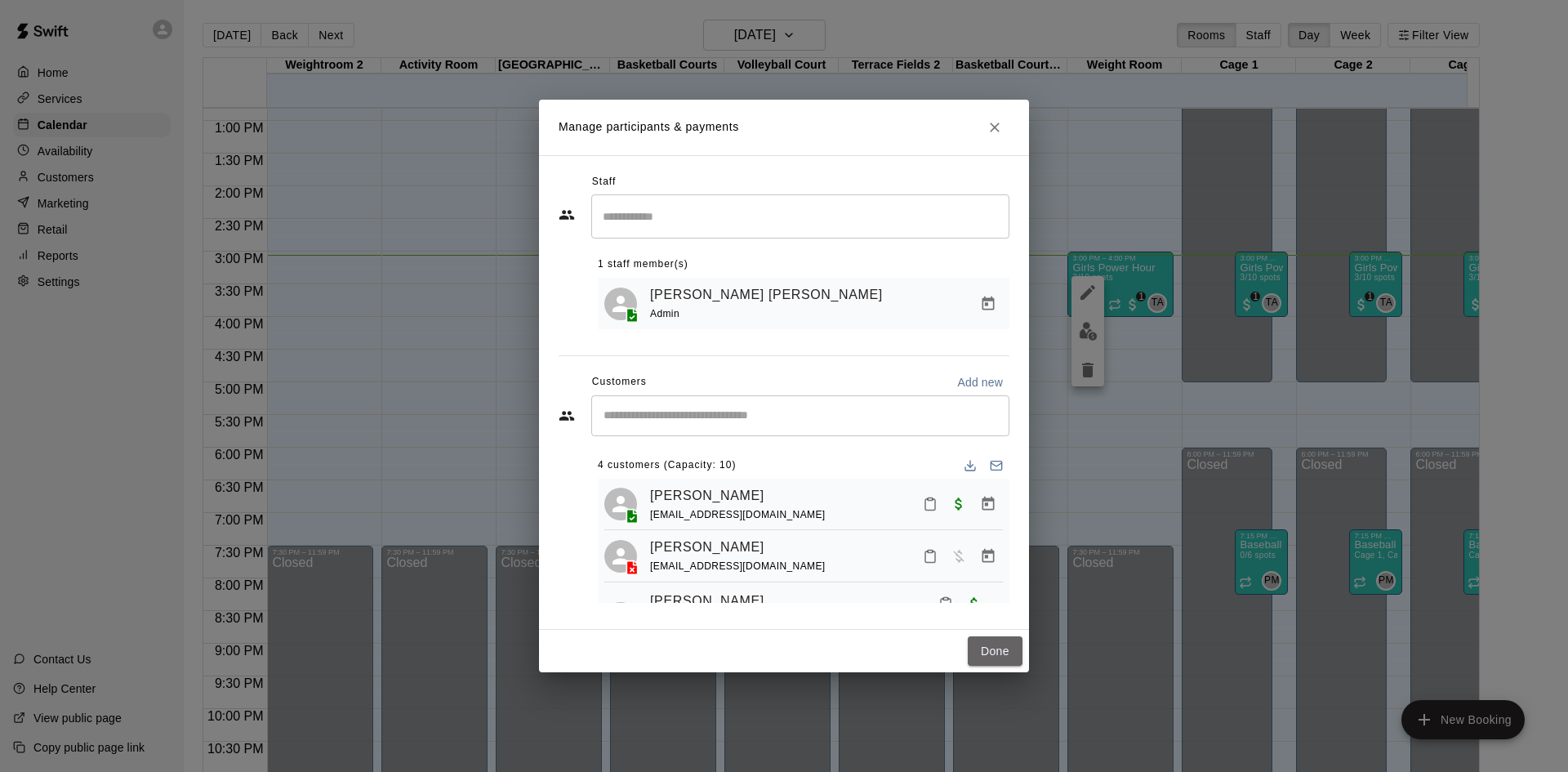
drag, startPoint x: 1008, startPoint y: 647, endPoint x: 1107, endPoint y: 444, distance: 225.9
click at [1008, 641] on button "Done" at bounding box center [995, 651] width 55 height 30
